Goal: Task Accomplishment & Management: Use online tool/utility

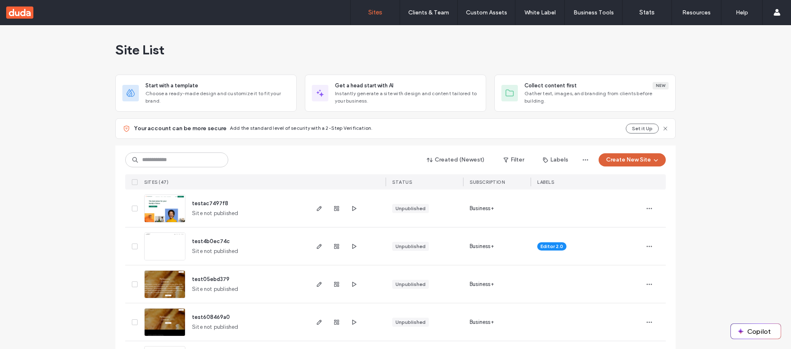
click at [636, 163] on button "Create New Site" at bounding box center [632, 159] width 67 height 13
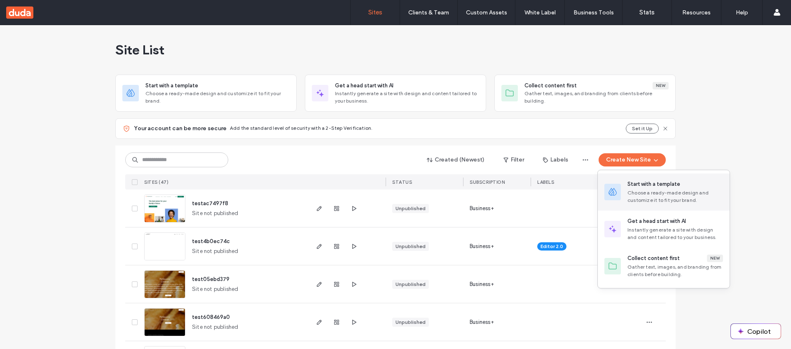
click at [653, 191] on div "Choose a ready-made design and customize it to fit your brand." at bounding box center [676, 196] width 96 height 15
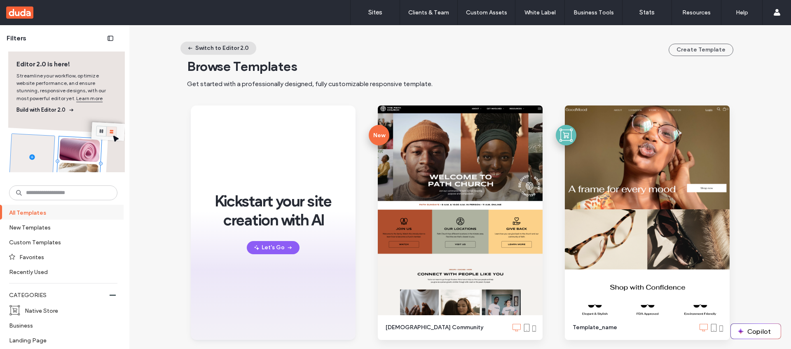
click at [230, 44] on button "Switch to Editor 2.0" at bounding box center [219, 48] width 76 height 13
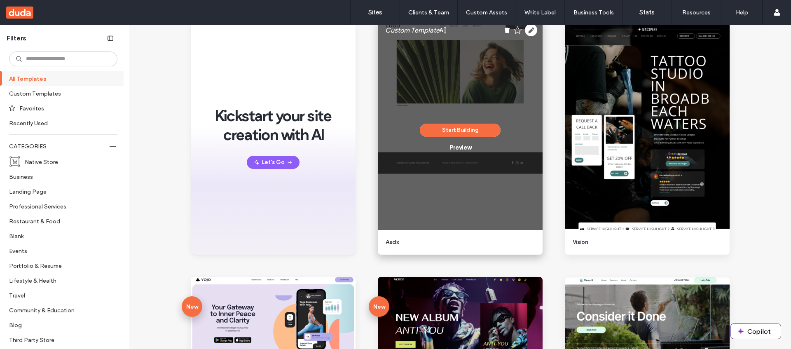
scroll to position [80, 0]
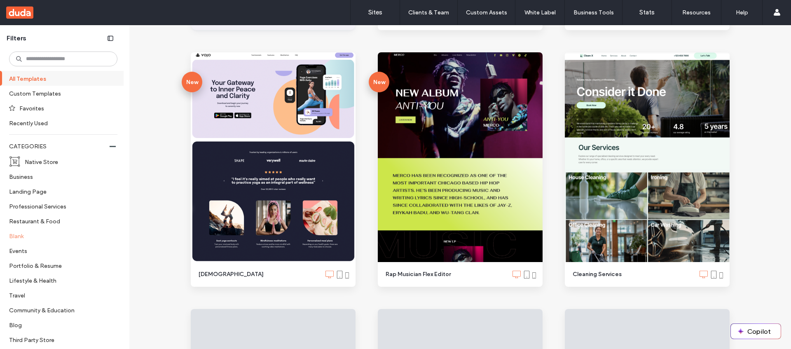
click at [25, 235] on label "Blank" at bounding box center [59, 236] width 101 height 14
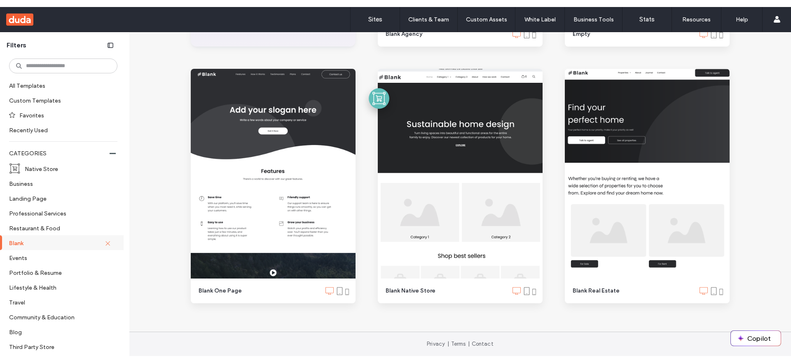
scroll to position [330, 0]
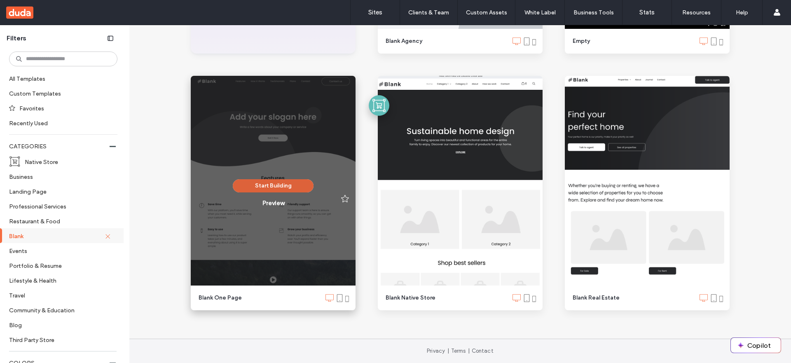
click at [265, 181] on button "Start Building" at bounding box center [273, 185] width 81 height 13
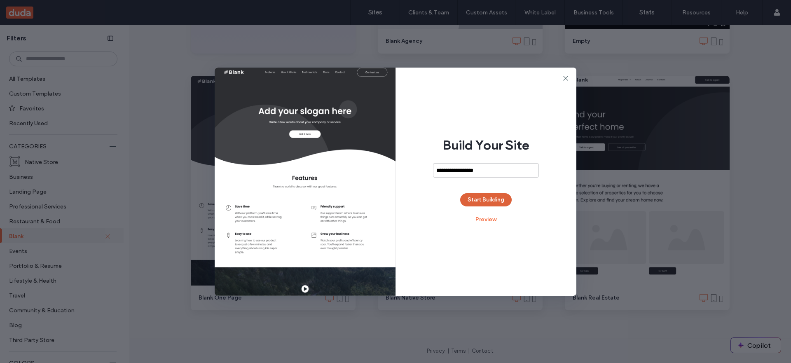
type input "**********"
click at [497, 198] on button "Start Building" at bounding box center [486, 199] width 52 height 13
